Goal: Task Accomplishment & Management: Complete application form

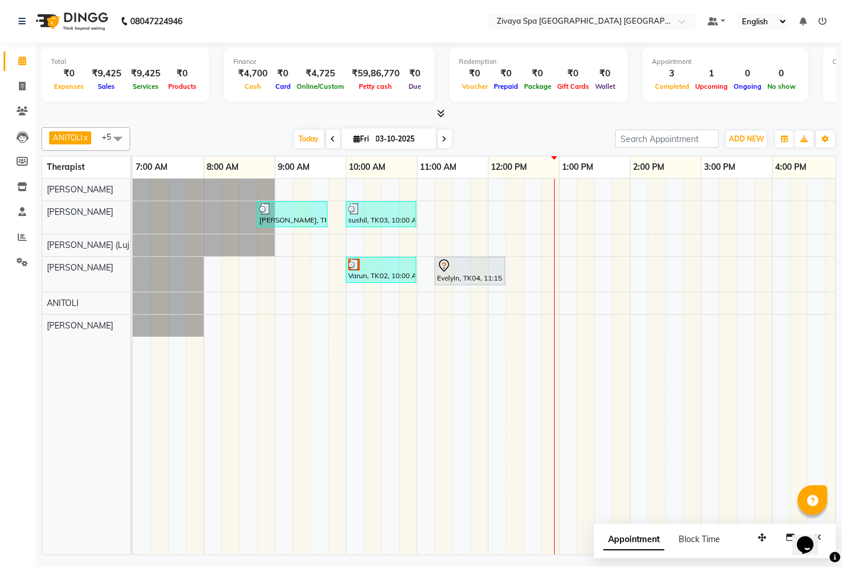
scroll to position [0, 285]
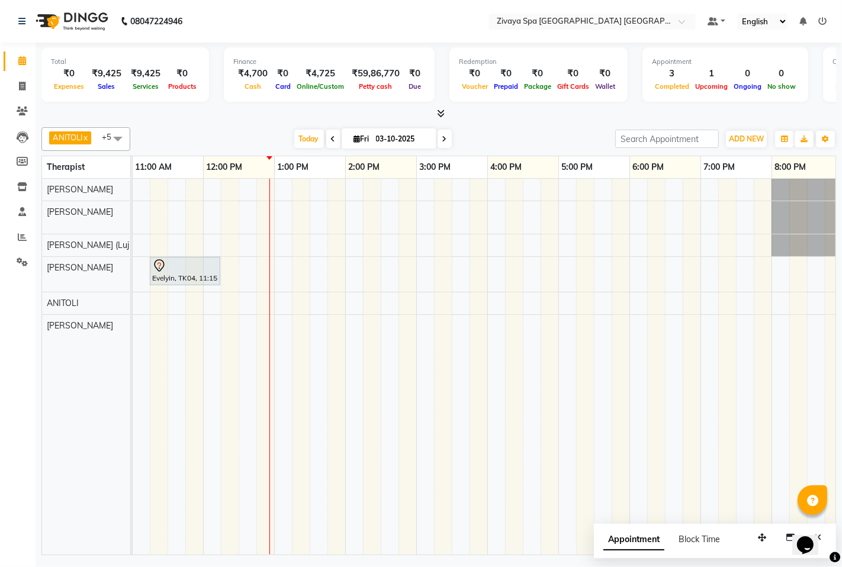
click at [322, 328] on div "[PERSON_NAME], TK01, 08:45 AM-09:45 AM, Swedish De-Stress - 60 Mins sushil, TK0…" at bounding box center [416, 367] width 1137 height 376
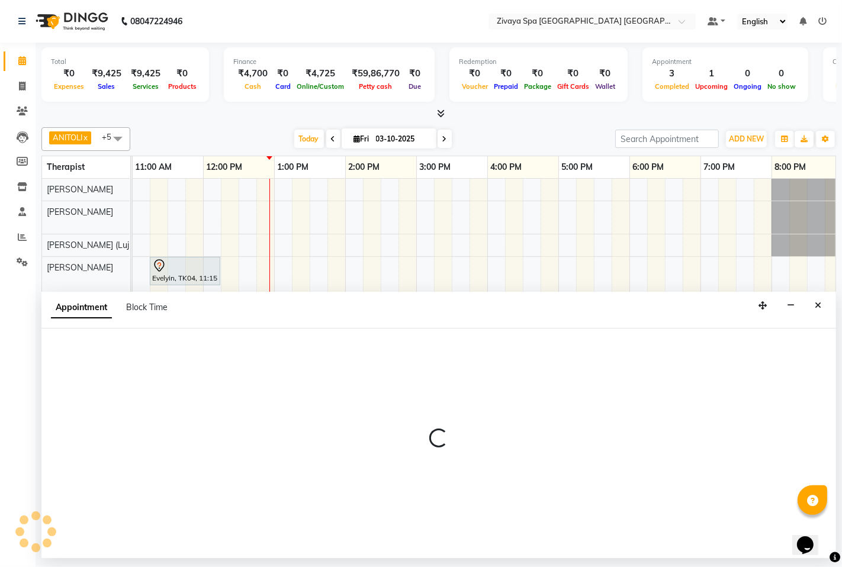
select select "89439"
select select "810"
select select "tentative"
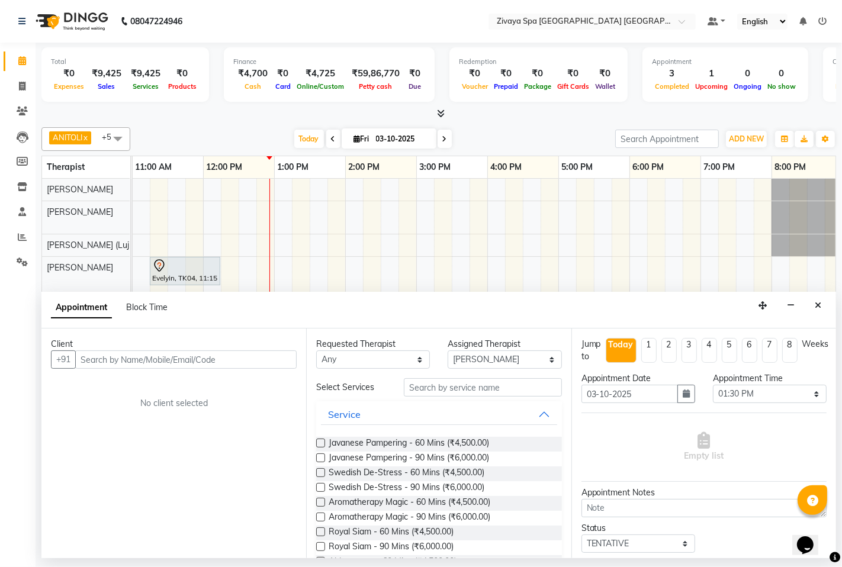
click at [233, 358] on input "text" at bounding box center [186, 360] width 222 height 18
type input "9718480292"
click at [284, 360] on span "Add Client" at bounding box center [272, 359] width 40 height 11
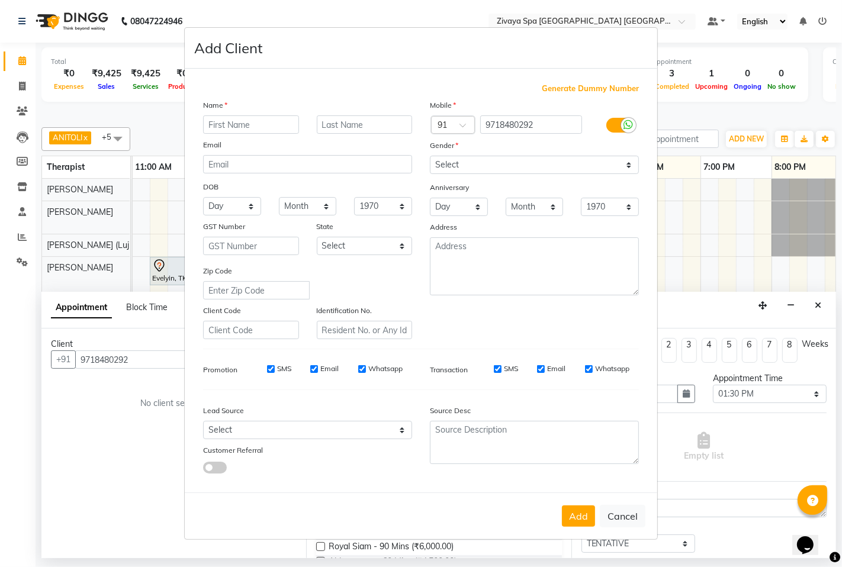
click at [264, 124] on input "text" at bounding box center [251, 124] width 96 height 18
type input "Amit"
click at [484, 164] on select "Select [DEMOGRAPHIC_DATA] [DEMOGRAPHIC_DATA] Other Prefer Not To Say" at bounding box center [534, 165] width 209 height 18
select select "[DEMOGRAPHIC_DATA]"
click at [430, 156] on select "Select [DEMOGRAPHIC_DATA] [DEMOGRAPHIC_DATA] Other Prefer Not To Say" at bounding box center [534, 165] width 209 height 18
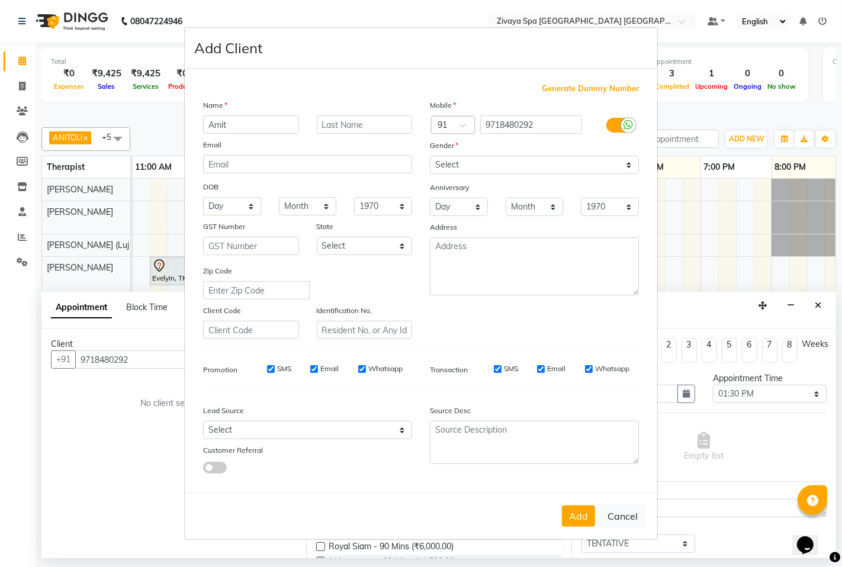
click at [274, 370] on input "SMS" at bounding box center [271, 369] width 8 height 8
checkbox input "false"
drag, startPoint x: 317, startPoint y: 370, endPoint x: 335, endPoint y: 370, distance: 18.4
click at [317, 370] on input "Email" at bounding box center [314, 369] width 8 height 8
checkbox input "false"
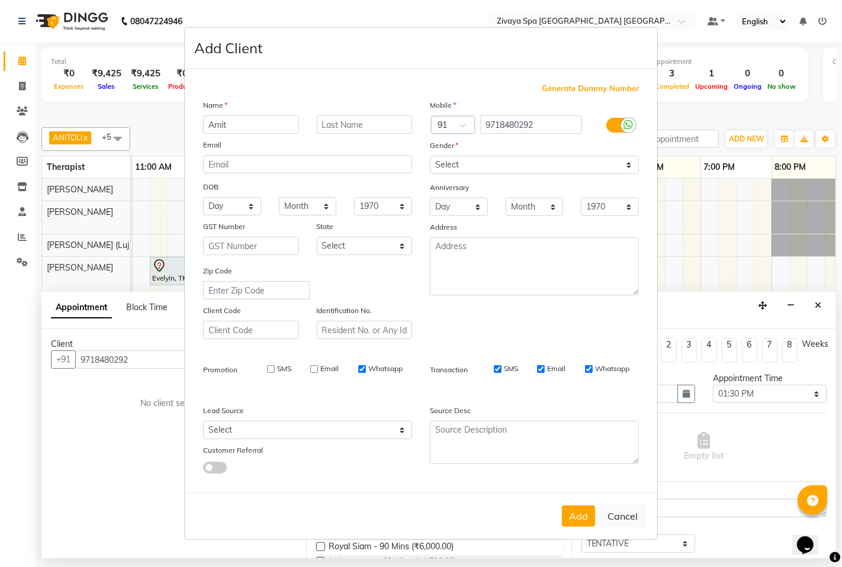
click at [371, 369] on label "Whatsapp" at bounding box center [385, 369] width 34 height 11
click at [366, 369] on input "Whatsapp" at bounding box center [362, 369] width 8 height 8
checkbox input "false"
click at [575, 515] on button "Add" at bounding box center [578, 516] width 33 height 21
select select
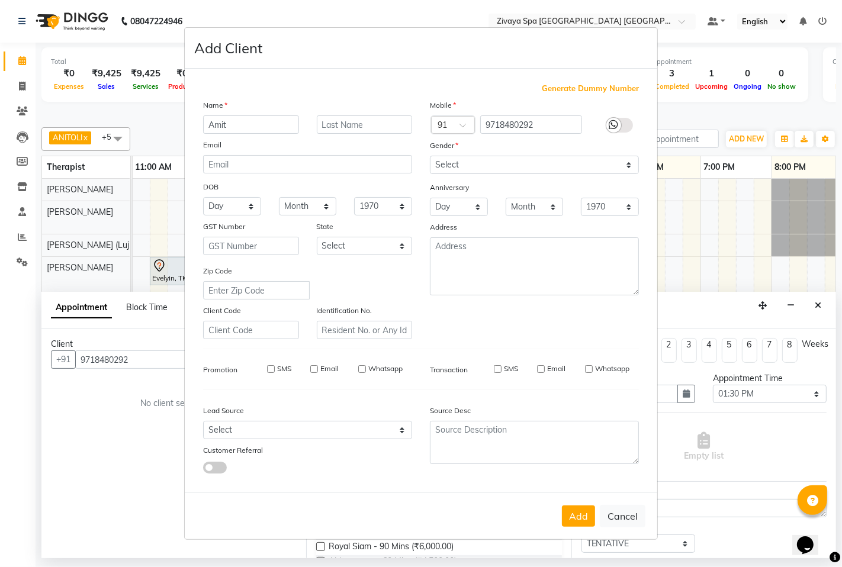
select select
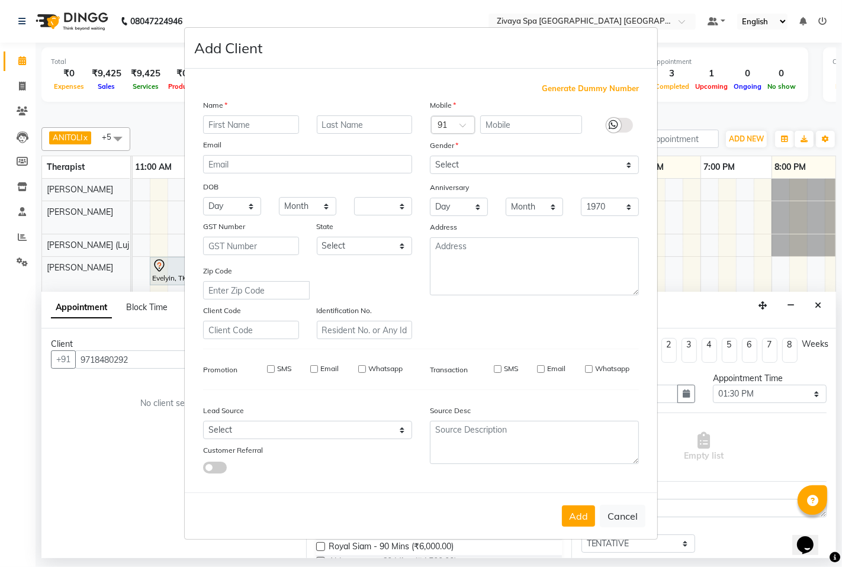
select select
checkbox input "false"
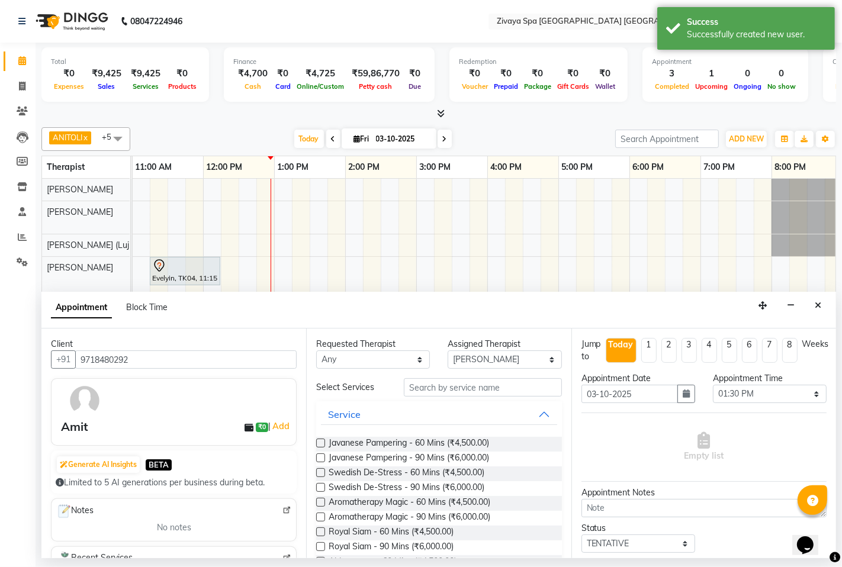
click at [317, 468] on label at bounding box center [320, 472] width 9 height 9
click at [317, 470] on input "checkbox" at bounding box center [320, 474] width 8 height 8
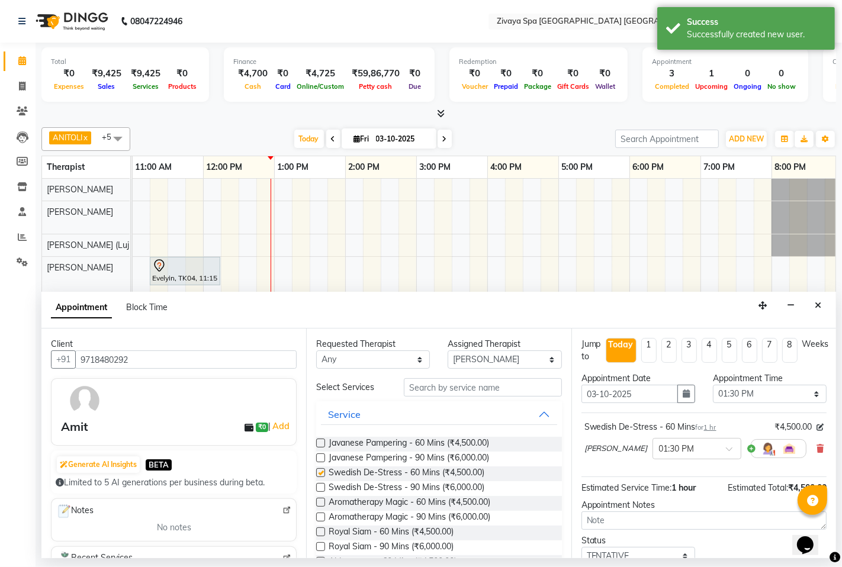
checkbox input "false"
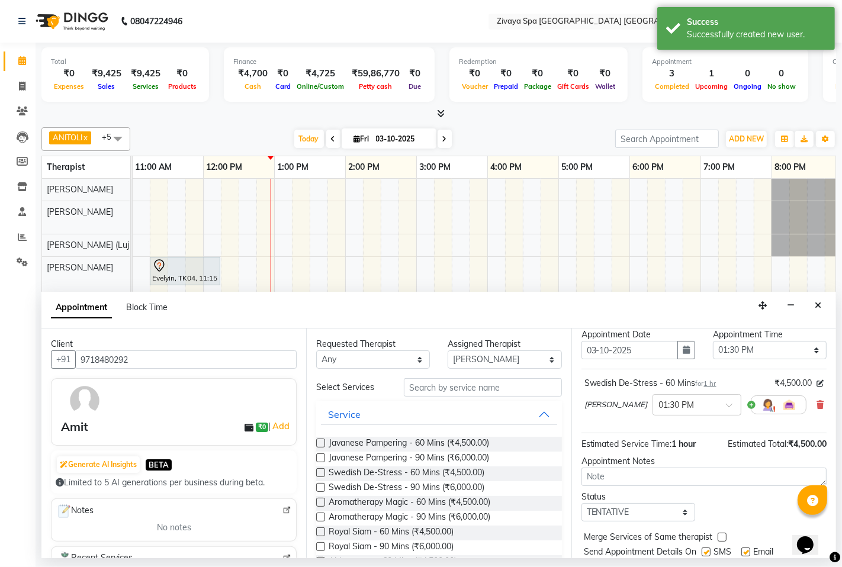
scroll to position [81, 0]
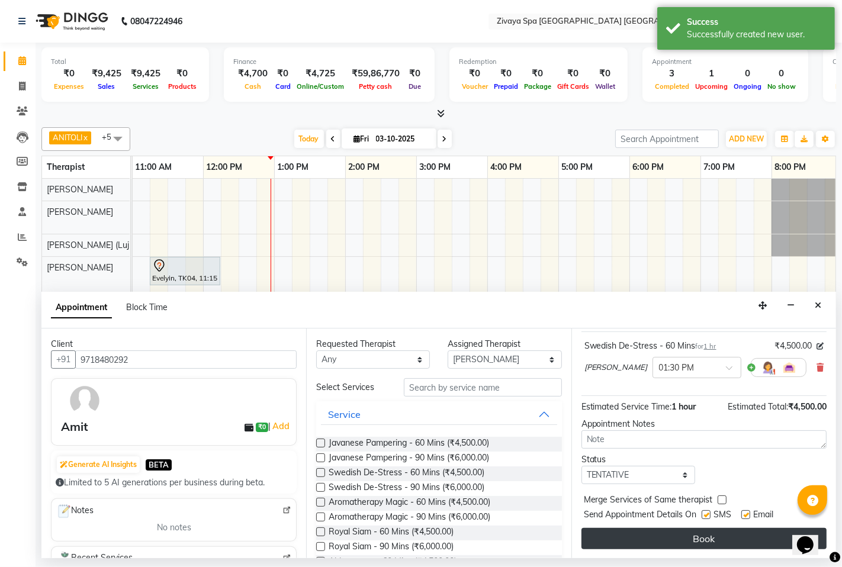
click at [702, 541] on button "Book" at bounding box center [704, 538] width 245 height 21
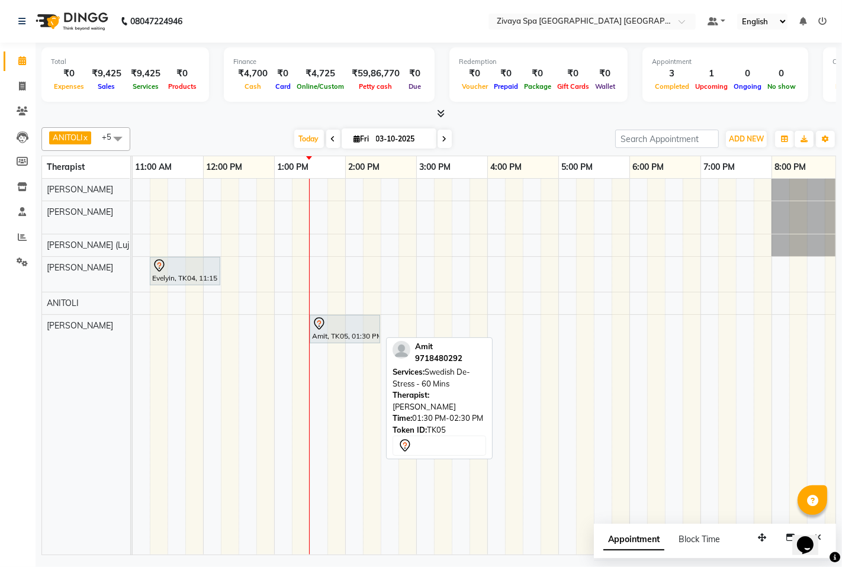
click at [354, 326] on div at bounding box center [345, 324] width 66 height 14
select select "7"
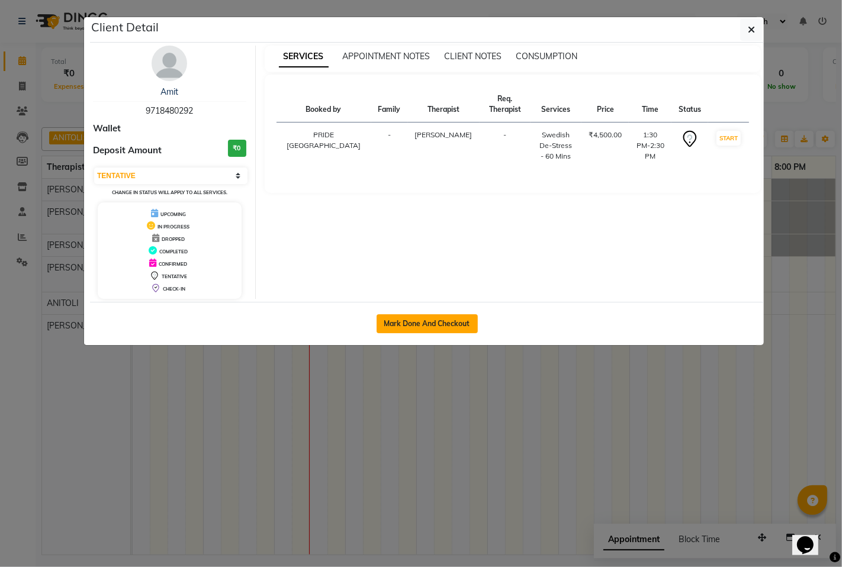
click at [430, 320] on button "Mark Done And Checkout" at bounding box center [427, 323] width 101 height 19
select select "service"
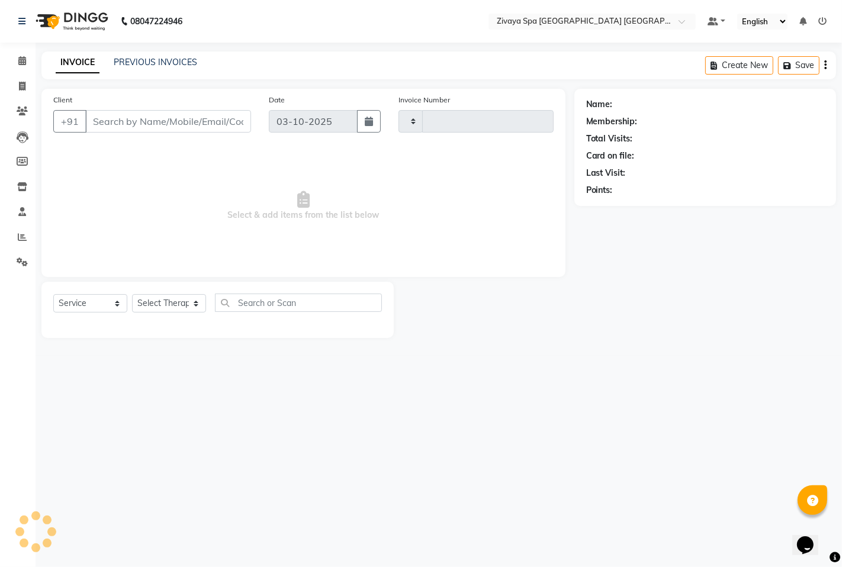
type input "1808"
select select "6501"
type input "9718480292"
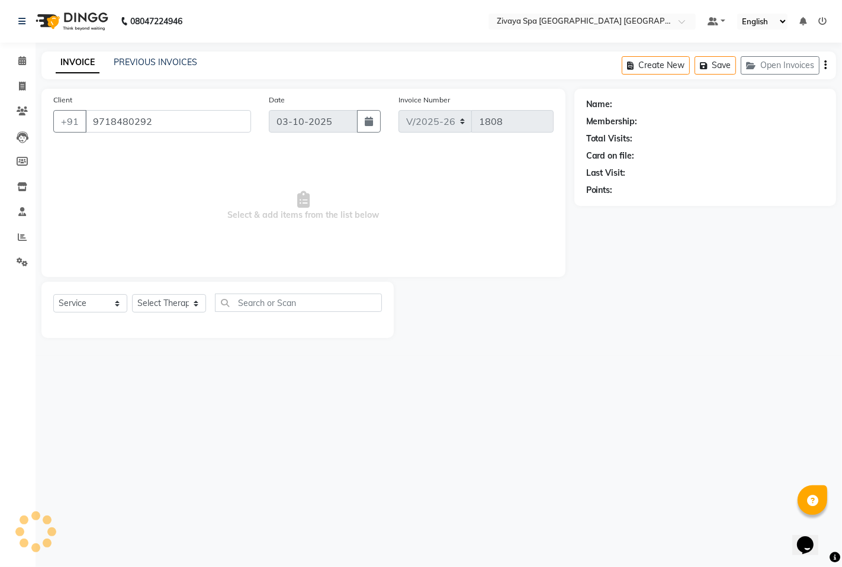
select select "89439"
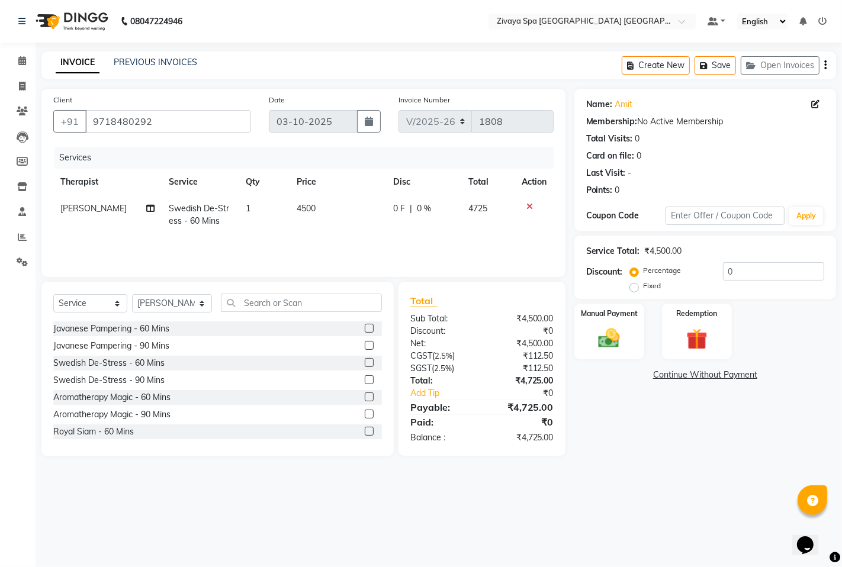
click at [644, 289] on label "Fixed" at bounding box center [653, 286] width 18 height 11
click at [635, 289] on input "Fixed" at bounding box center [637, 286] width 8 height 8
radio input "true"
click at [739, 268] on input "0" at bounding box center [773, 271] width 101 height 18
click at [609, 342] on img at bounding box center [609, 338] width 36 height 25
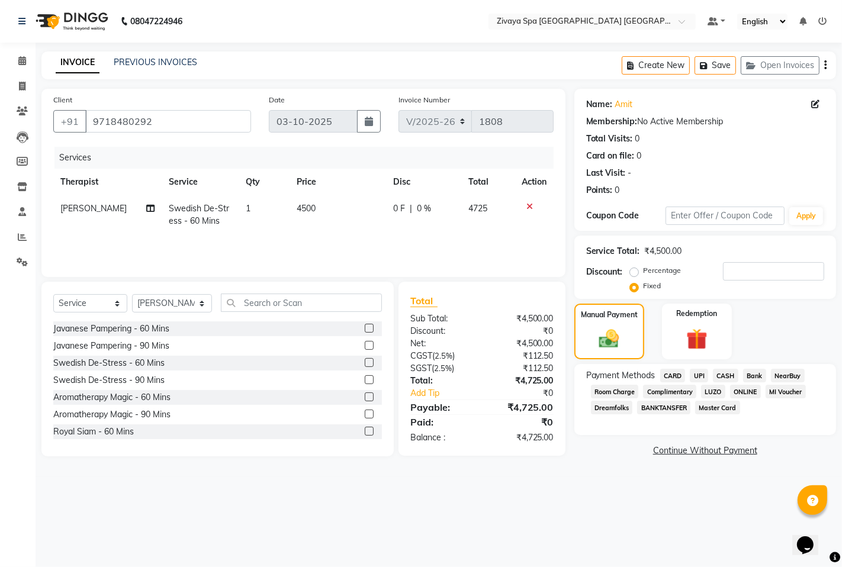
click at [701, 376] on span "UPI" at bounding box center [699, 376] width 18 height 14
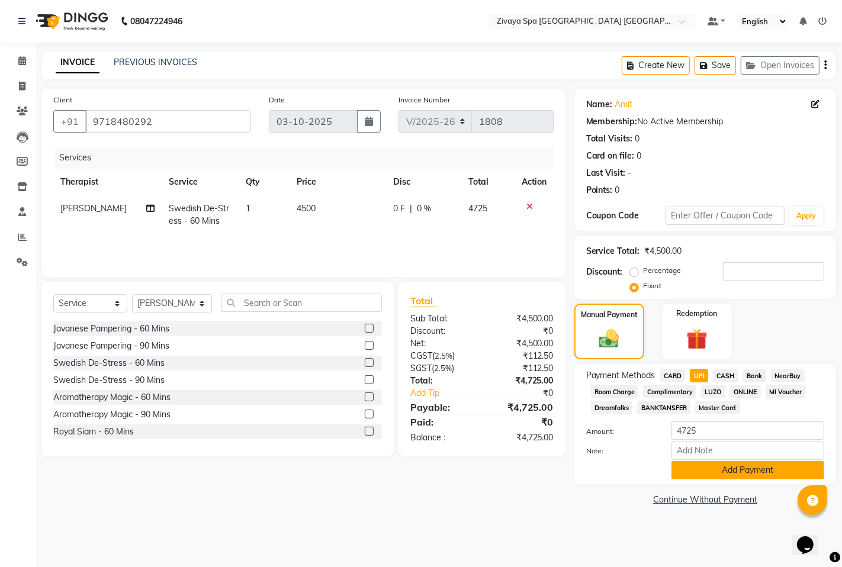
click at [726, 471] on button "Add Payment" at bounding box center [748, 470] width 153 height 18
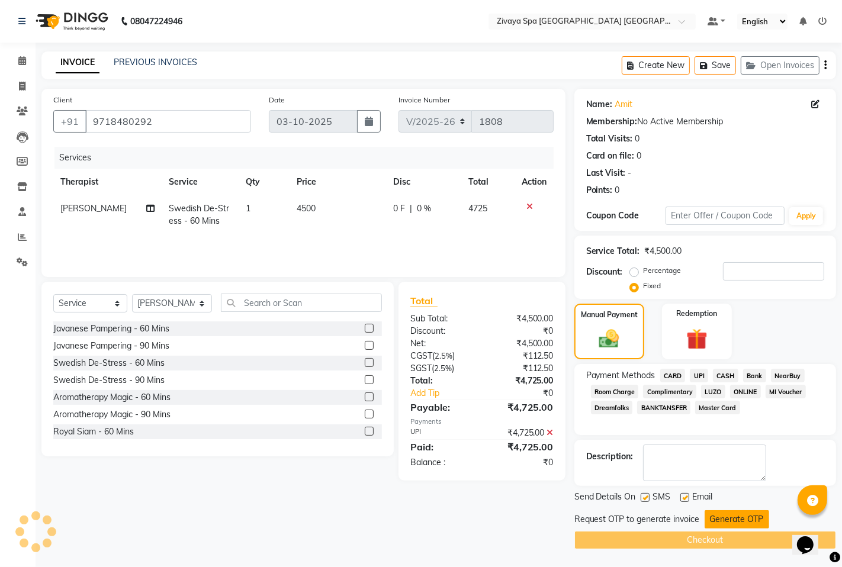
click at [718, 520] on button "Generate OTP" at bounding box center [737, 520] width 65 height 18
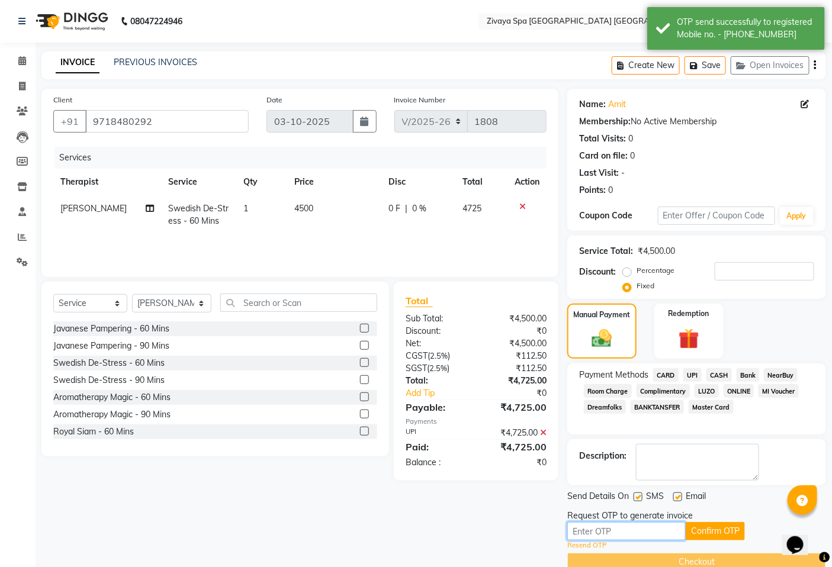
click at [654, 532] on input "text" at bounding box center [626, 531] width 118 height 18
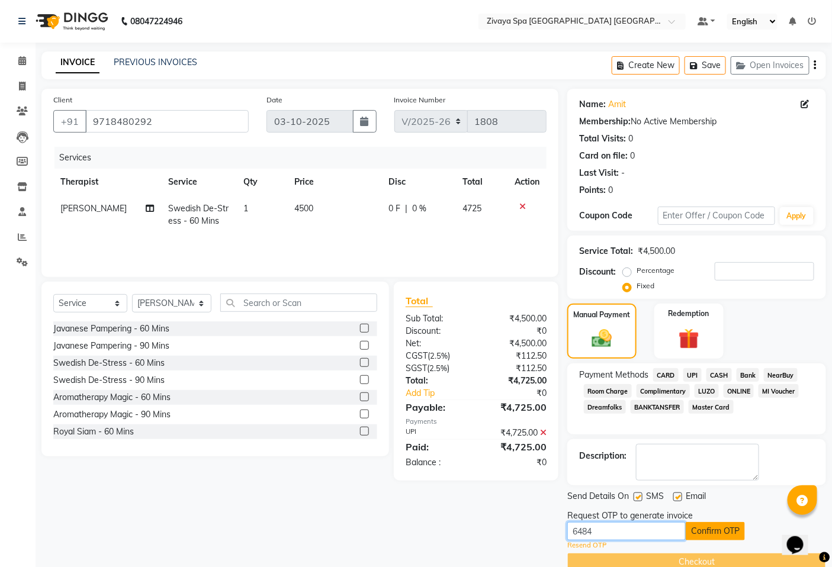
type input "6484"
click at [712, 533] on button "Confirm OTP" at bounding box center [715, 531] width 59 height 18
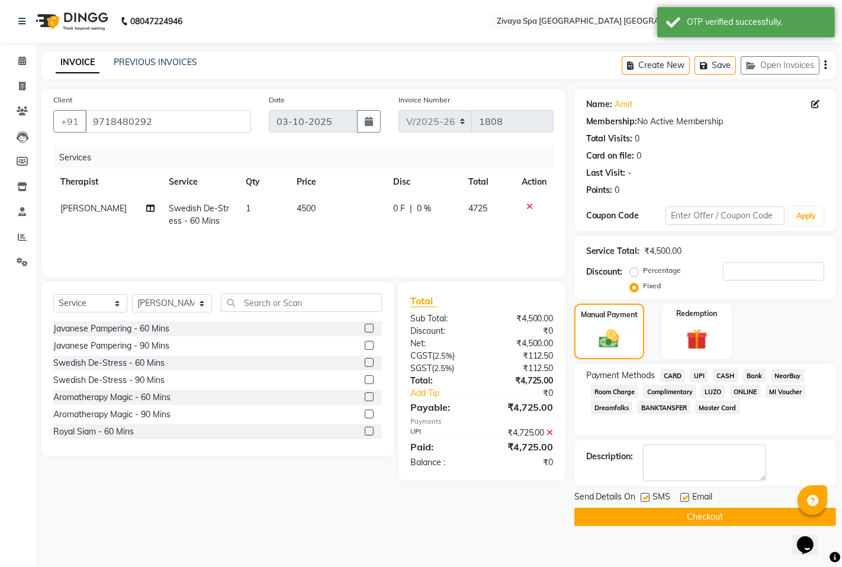
click at [726, 517] on button "Checkout" at bounding box center [706, 517] width 262 height 18
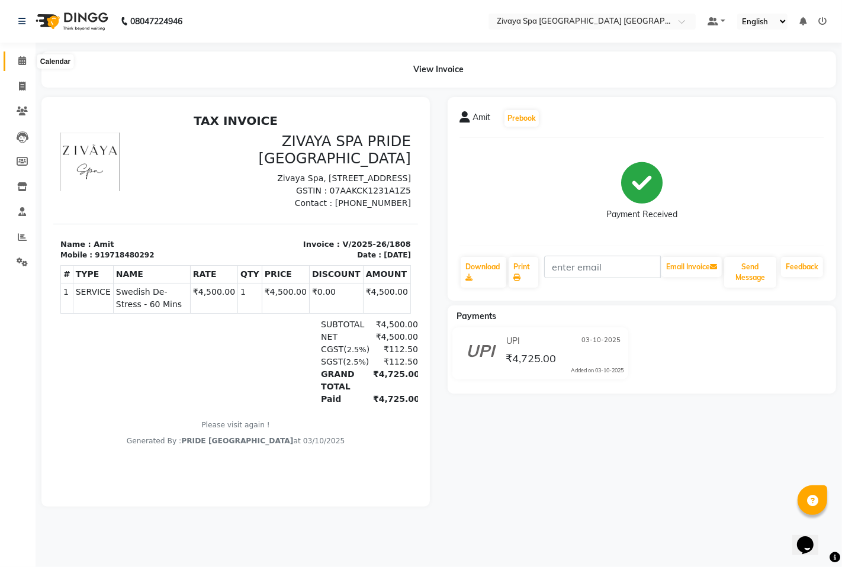
click at [24, 63] on icon at bounding box center [22, 60] width 8 height 9
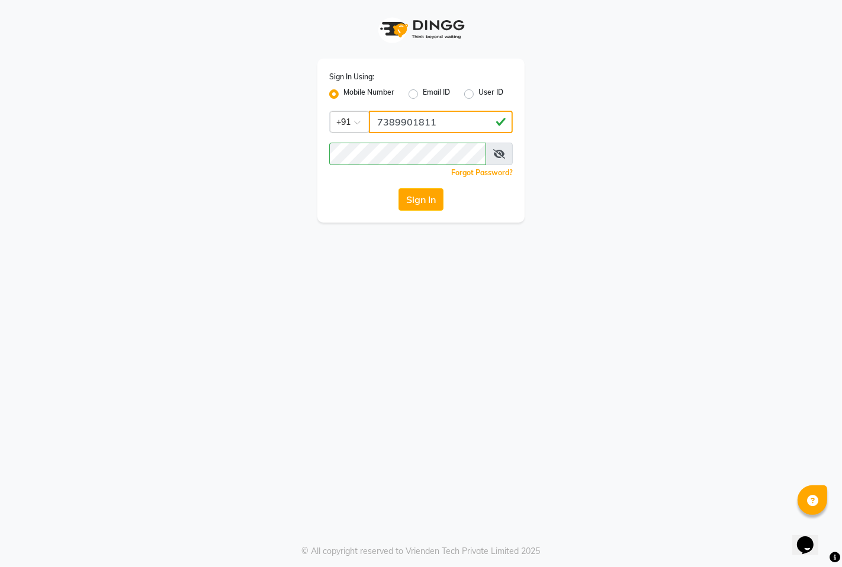
click at [444, 126] on input "7389901811" at bounding box center [441, 122] width 144 height 23
type input "9366908950"
click at [428, 200] on button "Sign In" at bounding box center [421, 199] width 45 height 23
